Goal: Information Seeking & Learning: Learn about a topic

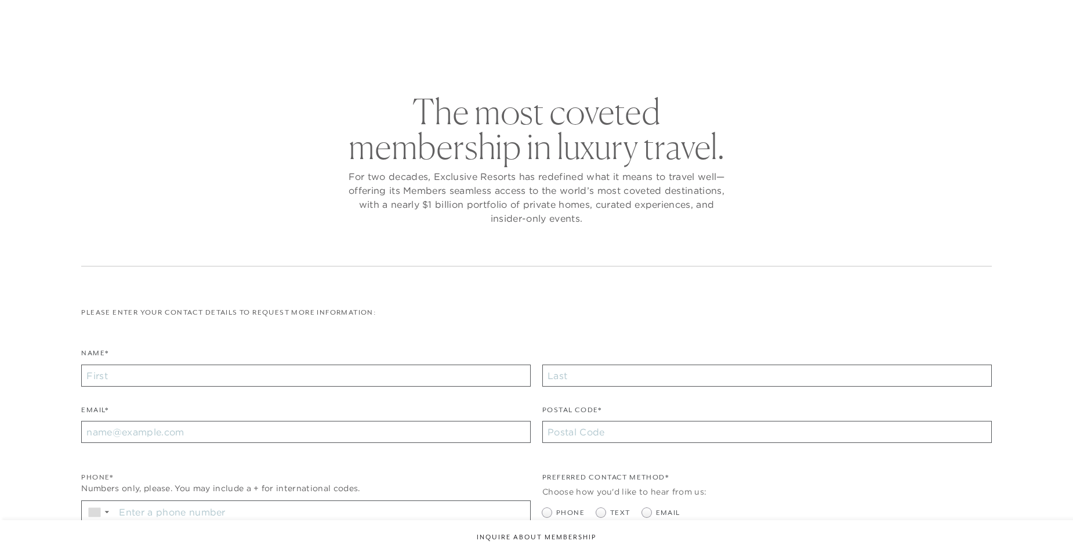
checkbox input "false"
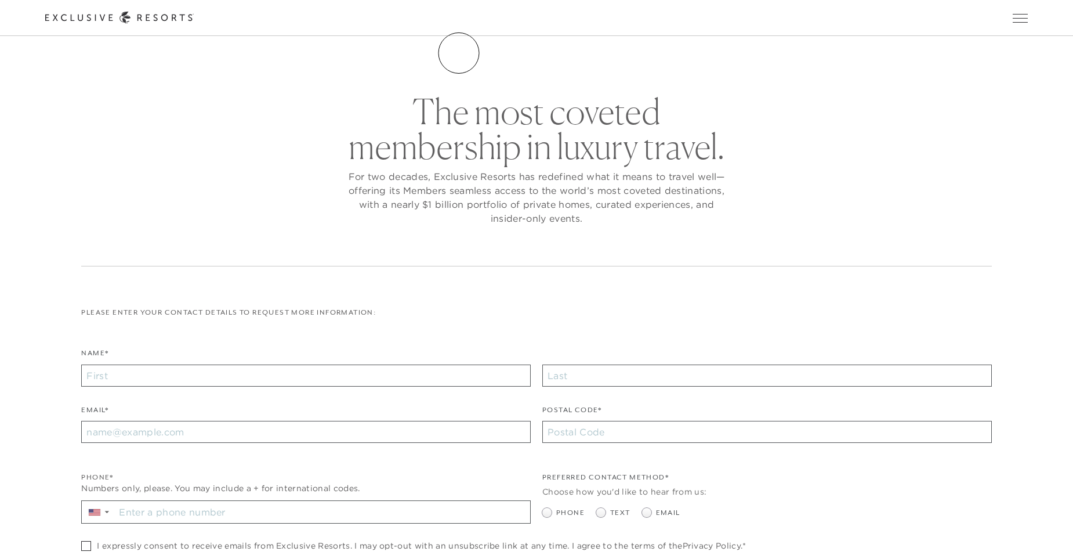
click at [0, 0] on link "The Collection" at bounding box center [0, 0] width 0 height 0
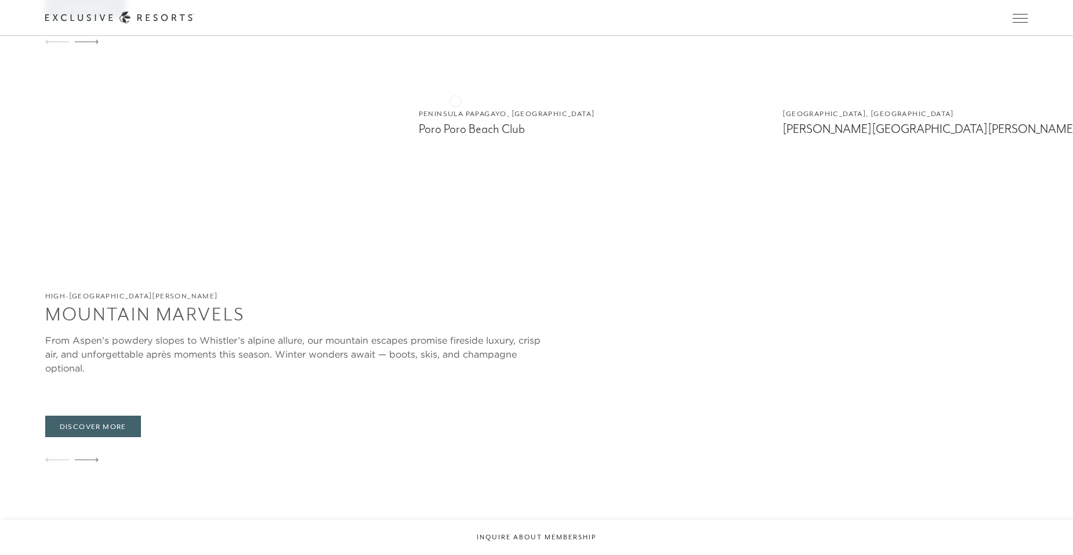
scroll to position [2031, 0]
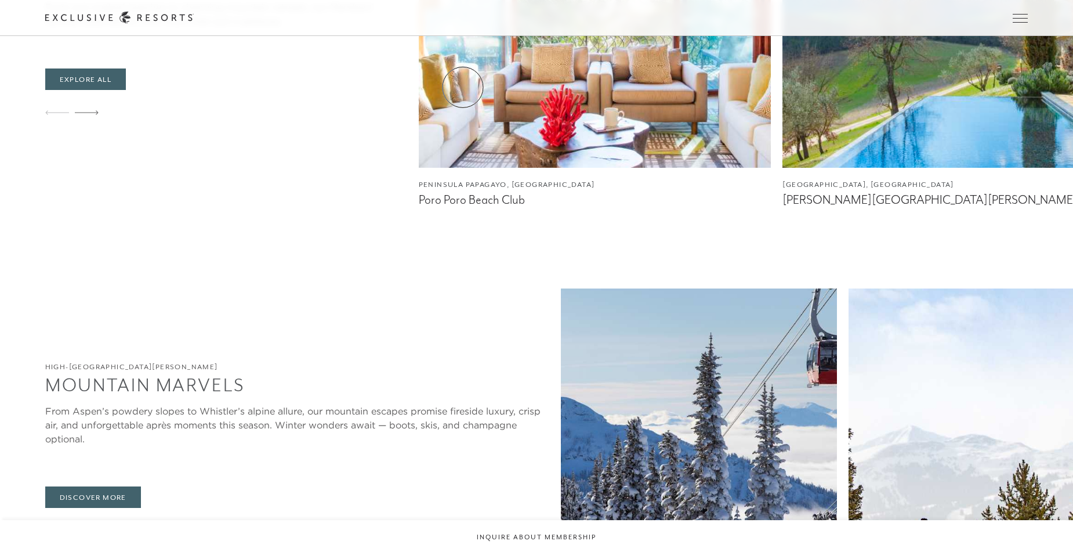
click at [0, 0] on link "Residence Collection" at bounding box center [0, 0] width 0 height 0
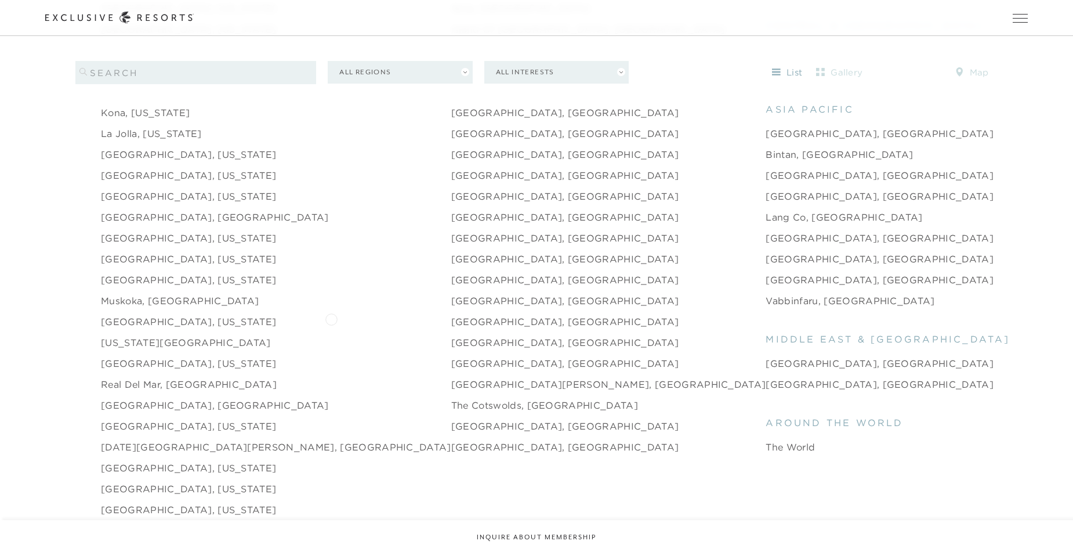
scroll to position [1625, 0]
click at [170, 375] on link "Real del Mar, [GEOGRAPHIC_DATA]" at bounding box center [189, 382] width 176 height 14
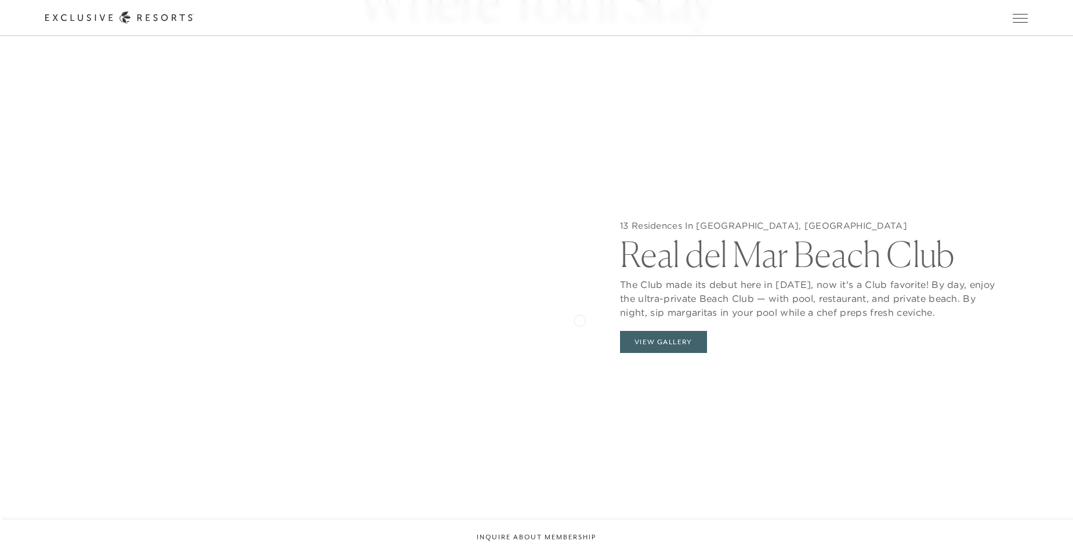
scroll to position [1276, 0]
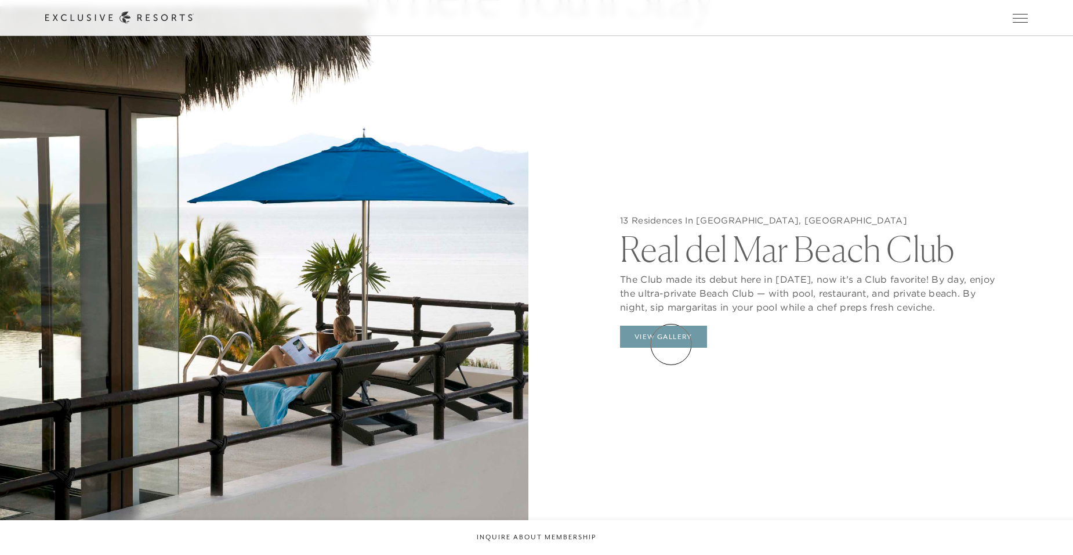
click at [671, 344] on button "View Gallery" at bounding box center [663, 337] width 87 height 22
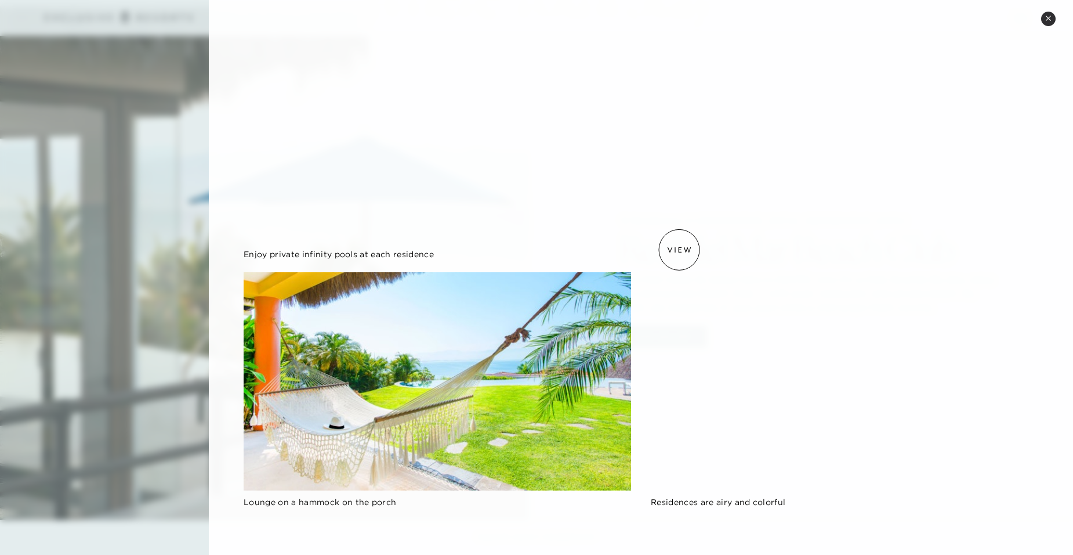
scroll to position [0, 0]
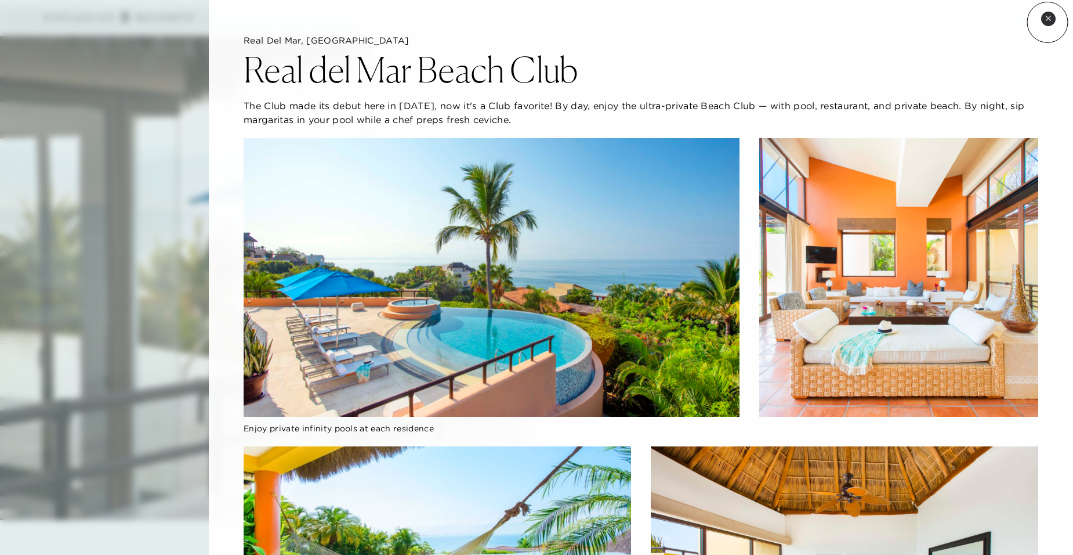
click at [1048, 22] on button "Close quickview" at bounding box center [1049, 19] width 15 height 15
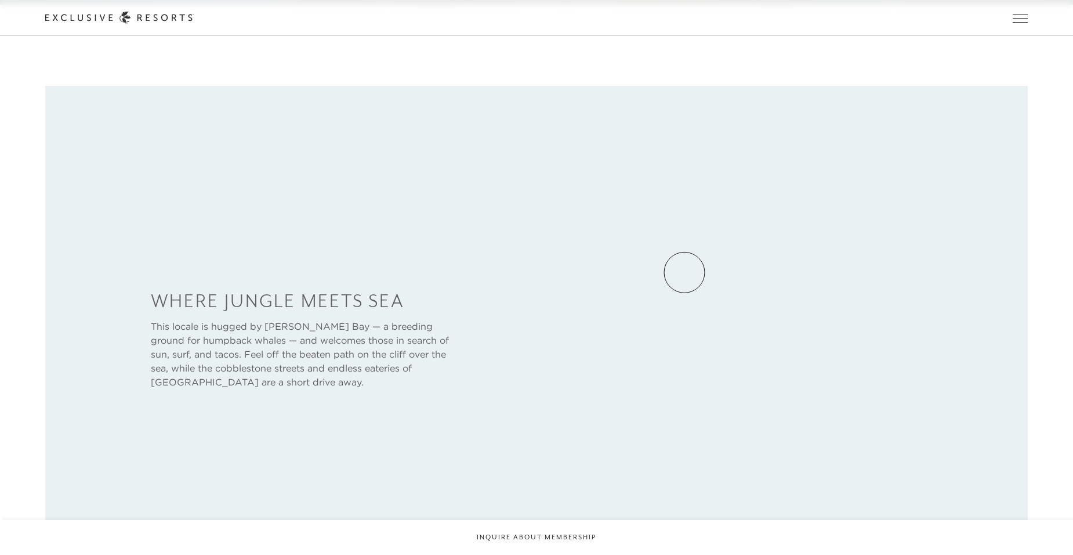
scroll to position [464, 0]
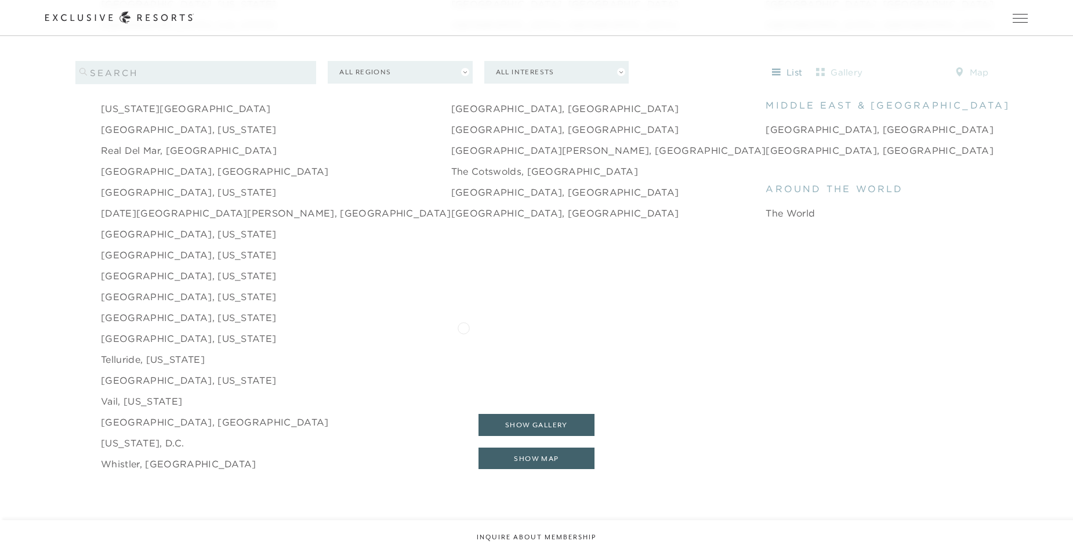
scroll to position [1625, 0]
